Goal: Information Seeking & Learning: Check status

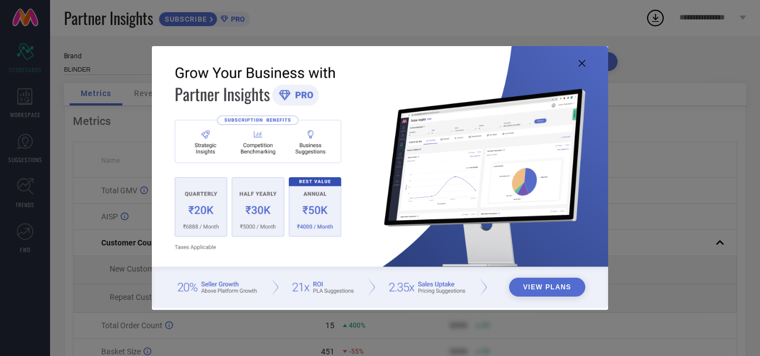
click at [580, 66] on icon at bounding box center [581, 63] width 7 height 7
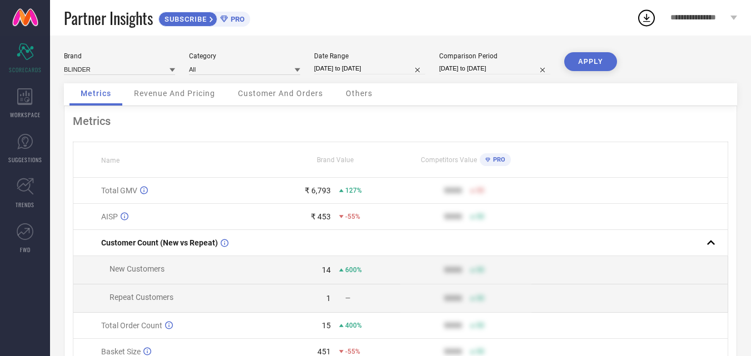
click at [311, 192] on div "₹ 6,793" at bounding box center [318, 190] width 26 height 9
click at [344, 191] on div "127%" at bounding box center [350, 191] width 23 height 8
click at [335, 221] on div "₹ 453 -55%" at bounding box center [335, 216] width 130 height 9
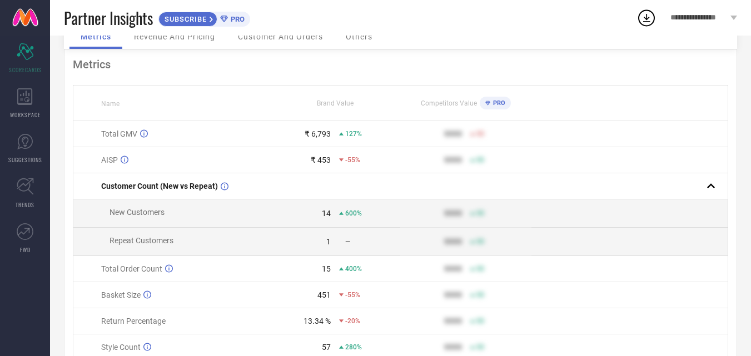
scroll to position [112, 0]
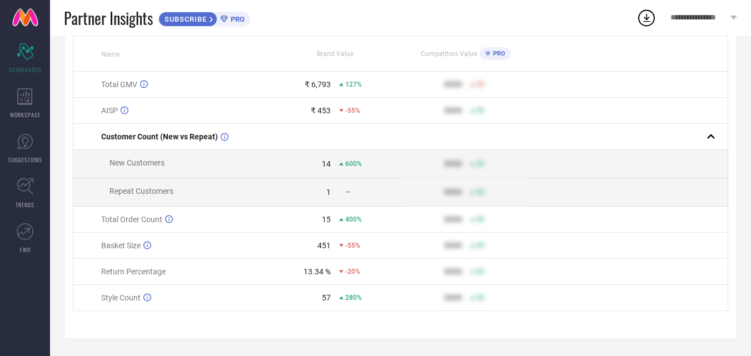
click at [328, 200] on td "1 —" at bounding box center [335, 193] width 131 height 28
click at [28, 93] on icon at bounding box center [24, 96] width 15 height 17
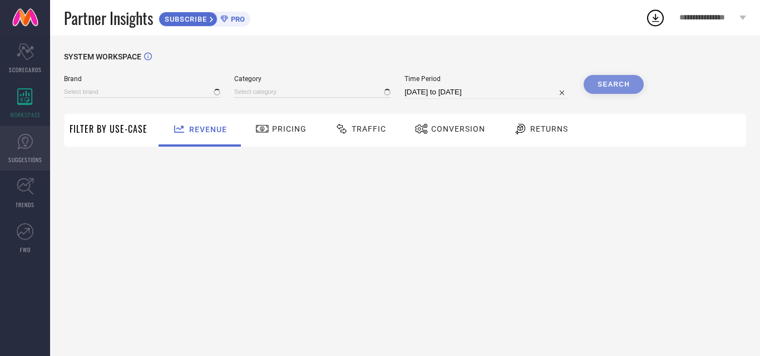
type input "BLINDER"
type input "All"
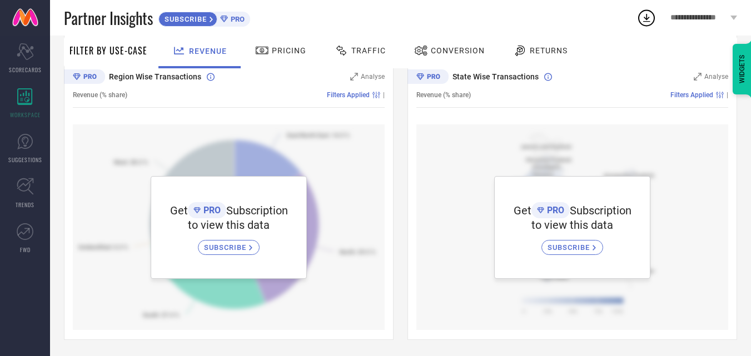
scroll to position [394, 0]
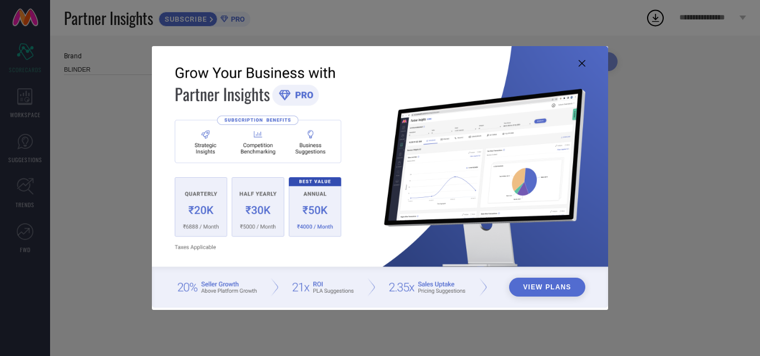
type input "All"
